Goal: Transaction & Acquisition: Purchase product/service

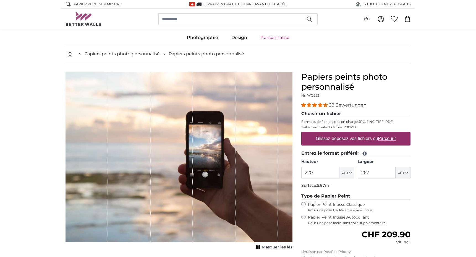
type input "220"
click at [366, 200] on fieldset "Type de Papier Peint Papier Peint Intissé Classique Pour une pose traditionnell…" at bounding box center [355, 209] width 109 height 32
drag, startPoint x: 369, startPoint y: 173, endPoint x: 360, endPoint y: 173, distance: 8.8
click at [360, 173] on input "267" at bounding box center [377, 173] width 38 height 12
type input "170"
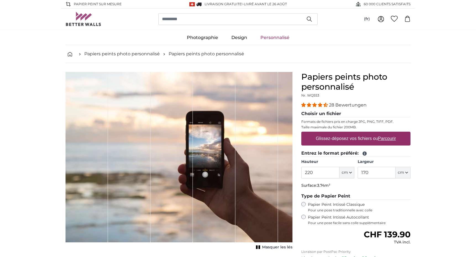
click at [307, 217] on div "Papier Peint Intissé Autocollant Pour une pose facile sans colle supplémentaire" at bounding box center [355, 220] width 109 height 11
click at [355, 139] on label "Glissez-déposez vos fichiers ou Parcourir" at bounding box center [356, 138] width 85 height 11
click at [355, 133] on input "Glissez-déposez vos fichiers ou Parcourir" at bounding box center [355, 133] width 109 height 2
click at [386, 138] on u "Parcourir" at bounding box center [387, 138] width 18 height 5
click at [386, 133] on input "Glissez-déposez vos fichiers ou Parcourir" at bounding box center [355, 133] width 109 height 2
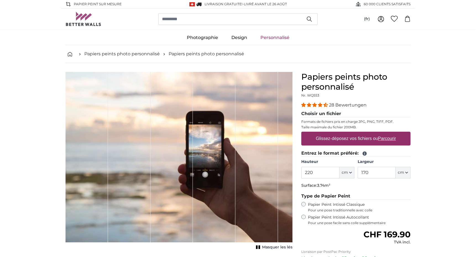
click at [388, 150] on legend "Entrez le format préféré:" at bounding box center [355, 153] width 109 height 7
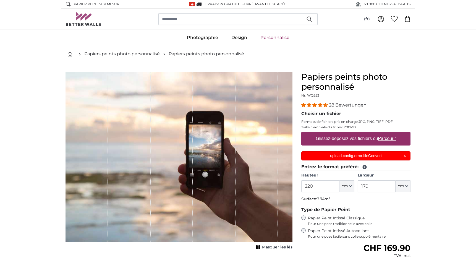
click at [405, 156] on div "upload.config.error.fileConvert X" at bounding box center [355, 155] width 109 height 9
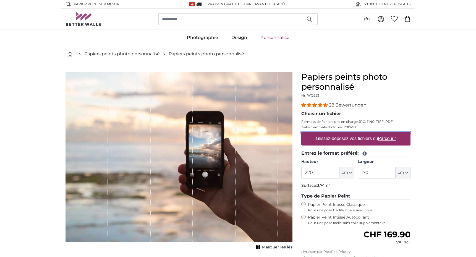
scroll to position [0, 0]
